Goal: Check status

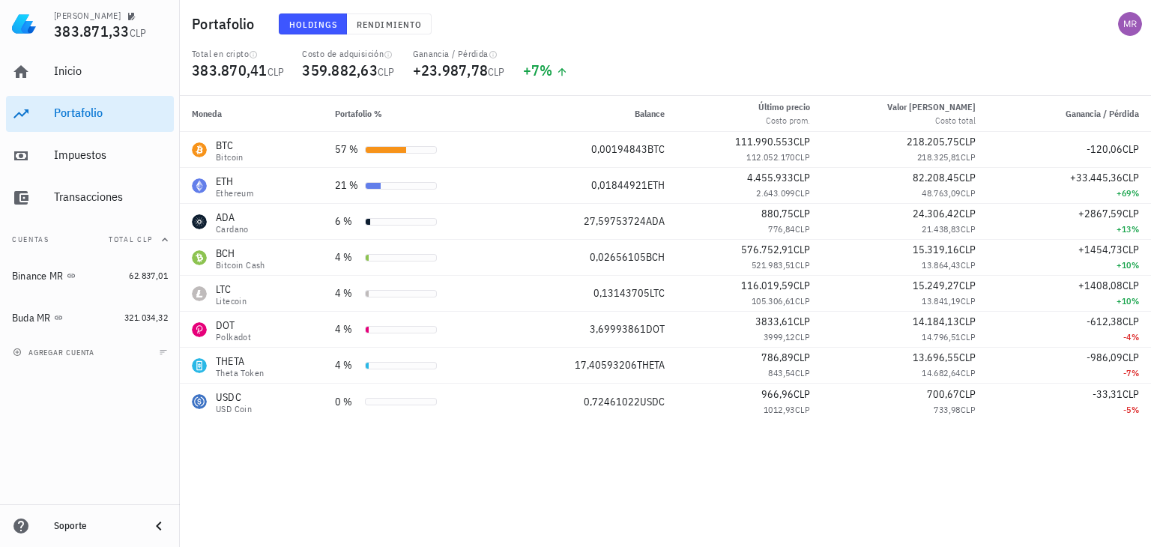
click at [821, 433] on div "Moneda Portafolio % Balance Último precio Costo prom. Valor de mercado Costo to…" at bounding box center [665, 321] width 971 height 451
